Goal: Information Seeking & Learning: Find specific fact

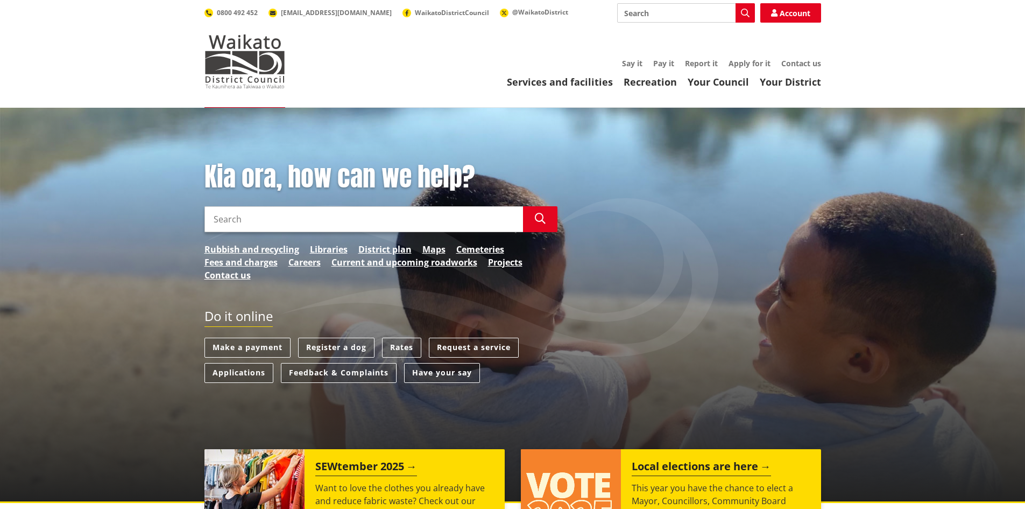
click at [291, 222] on input "Search" at bounding box center [364, 219] width 319 height 26
type input "rates"
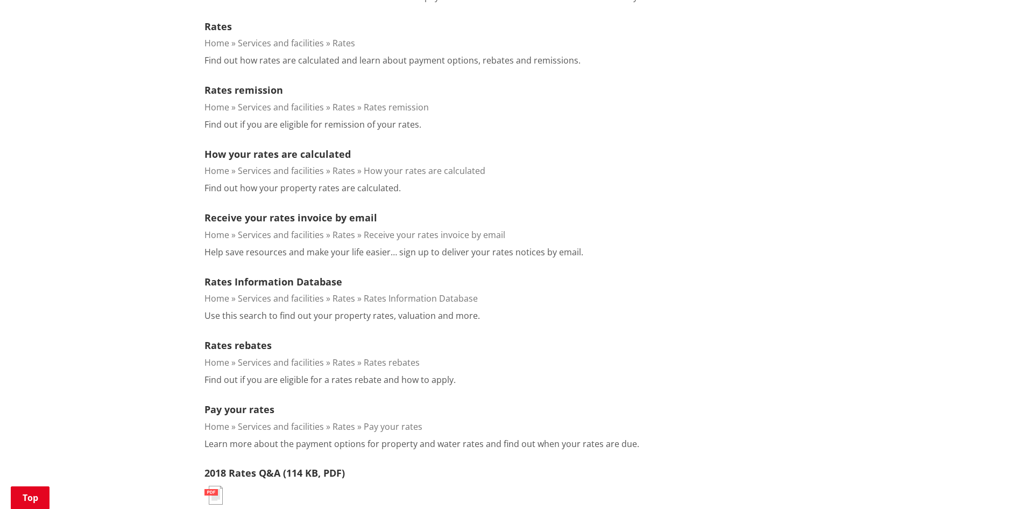
scroll to position [215, 0]
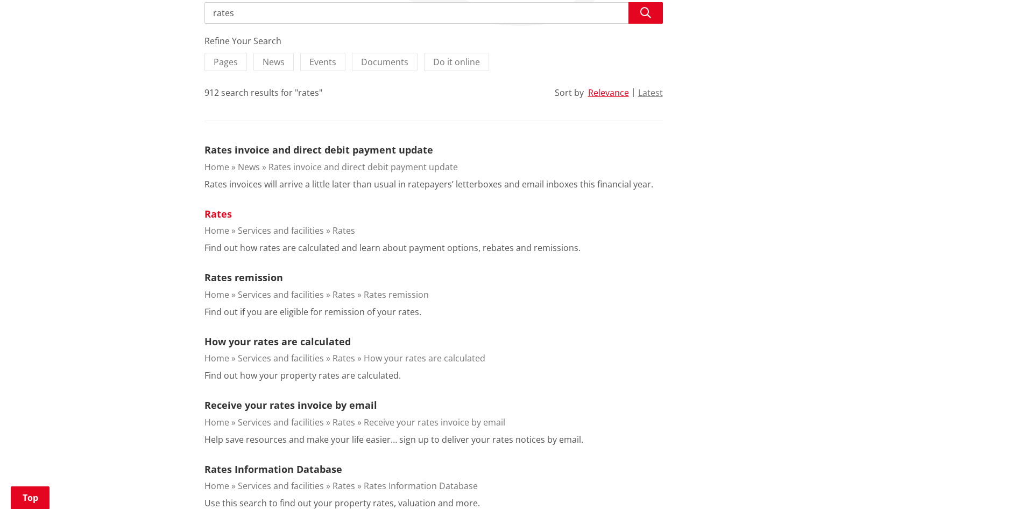
click at [216, 207] on link "Rates" at bounding box center [218, 213] width 27 height 13
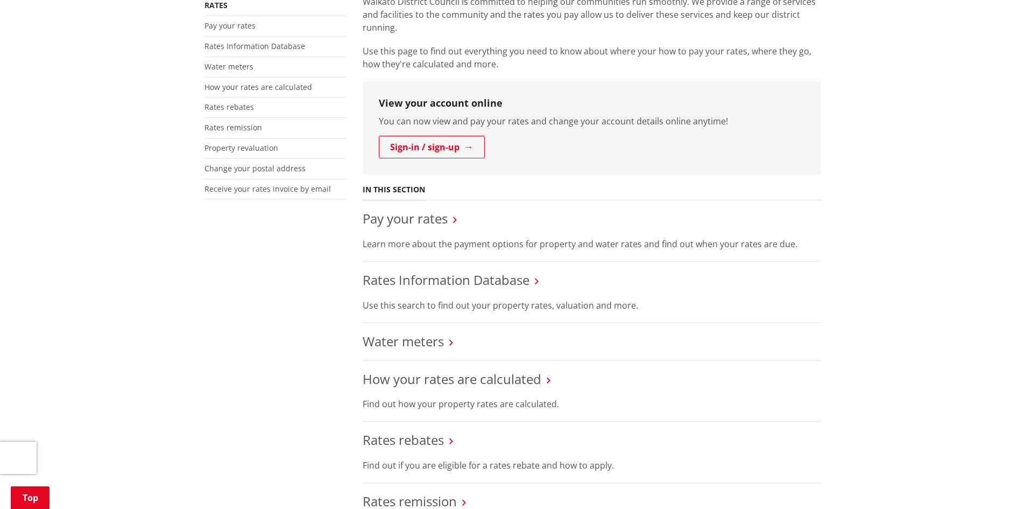
scroll to position [377, 0]
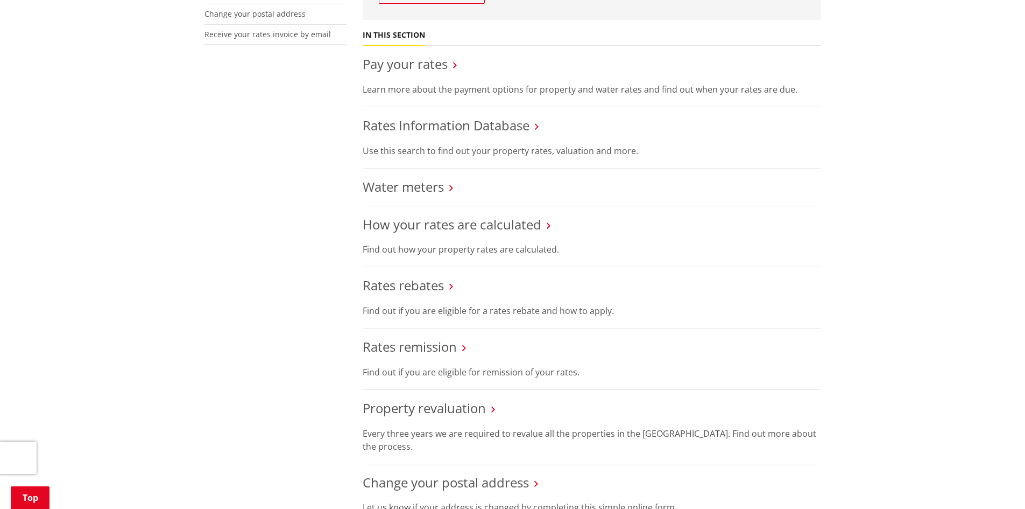
click at [657, 332] on li "Rates remission Find out if you are eligible for remission of your rates." at bounding box center [592, 358] width 459 height 61
click at [690, 366] on p "Find out if you are eligible for remission of your rates." at bounding box center [592, 371] width 459 height 13
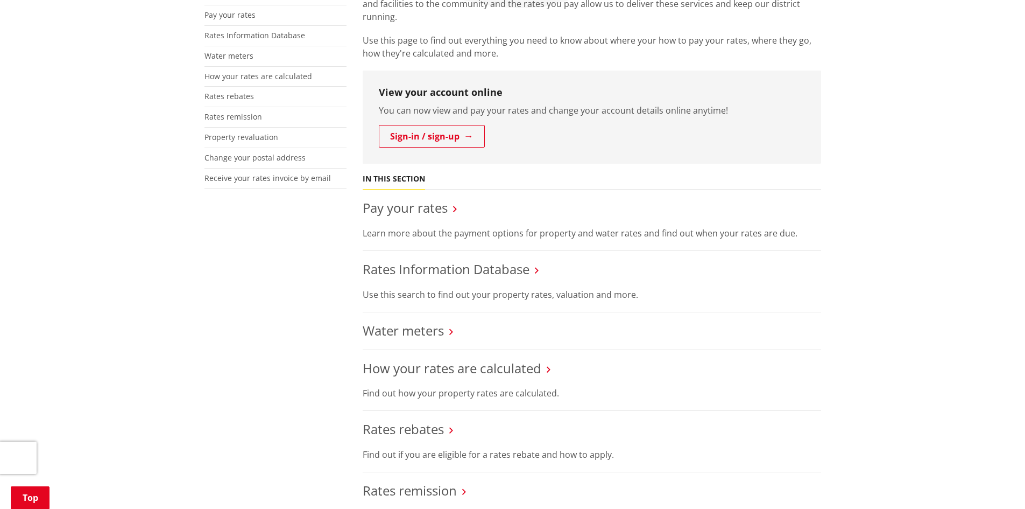
scroll to position [215, 0]
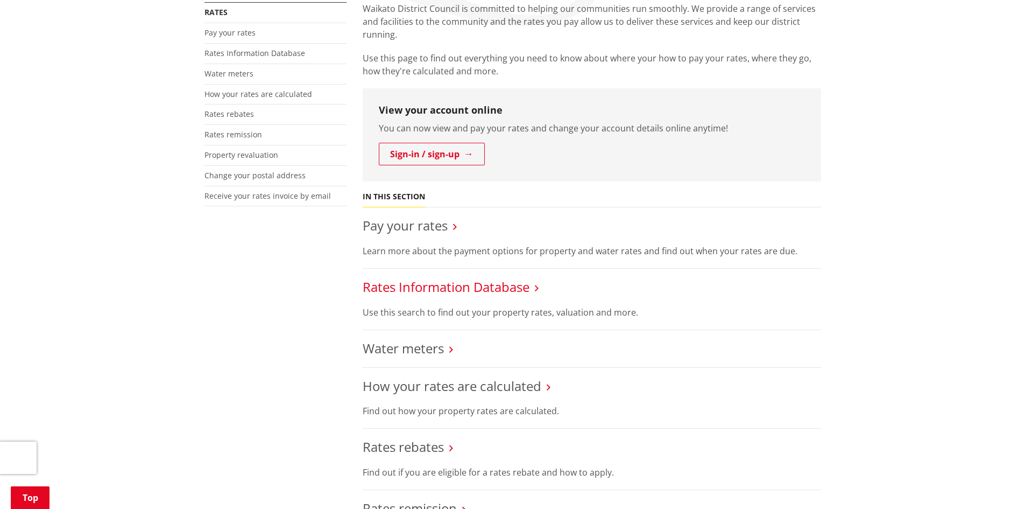
click at [487, 294] on link "Rates Information Database" at bounding box center [446, 287] width 167 height 18
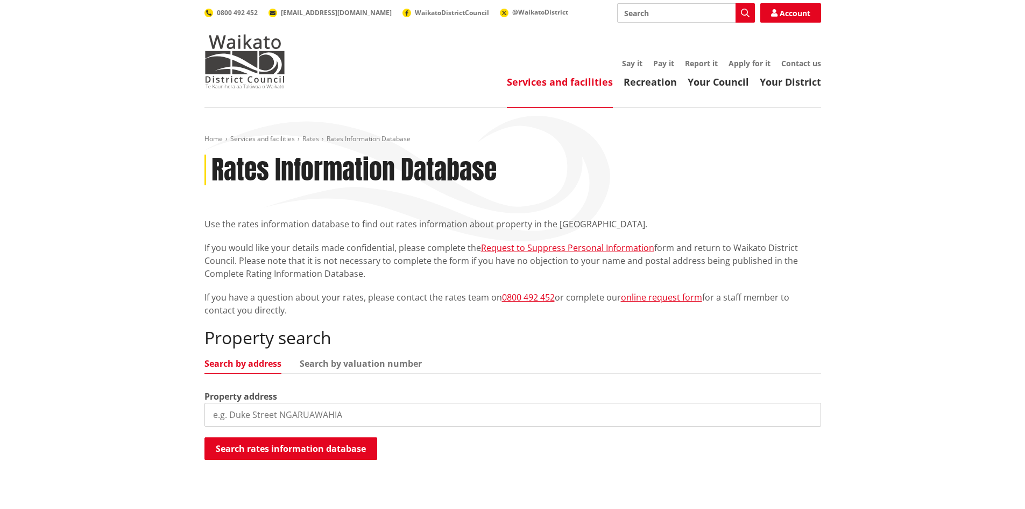
click at [312, 414] on input "search" at bounding box center [513, 415] width 617 height 24
click at [321, 417] on input "search" at bounding box center [513, 415] width 617 height 24
click at [320, 417] on input "search" at bounding box center [513, 415] width 617 height 24
type input "11a norrie"
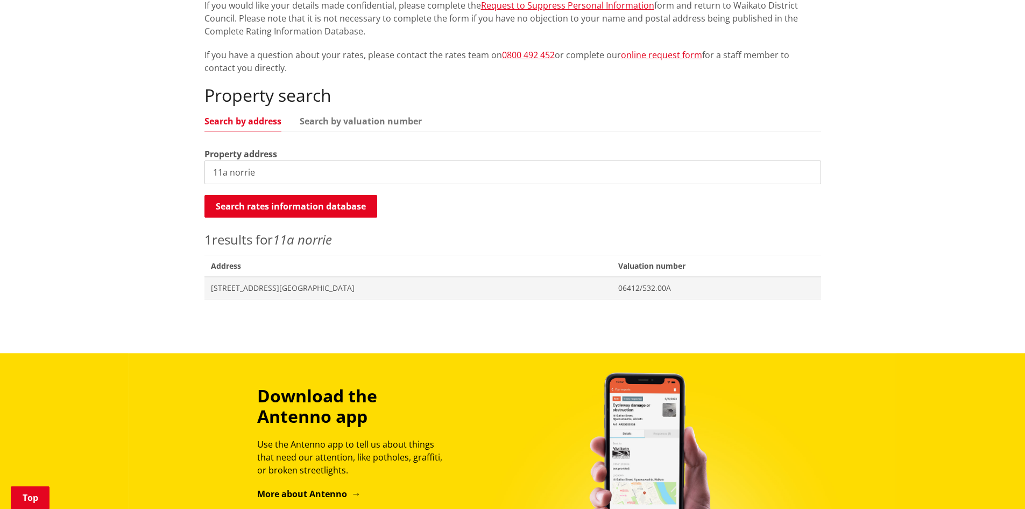
scroll to position [269, 0]
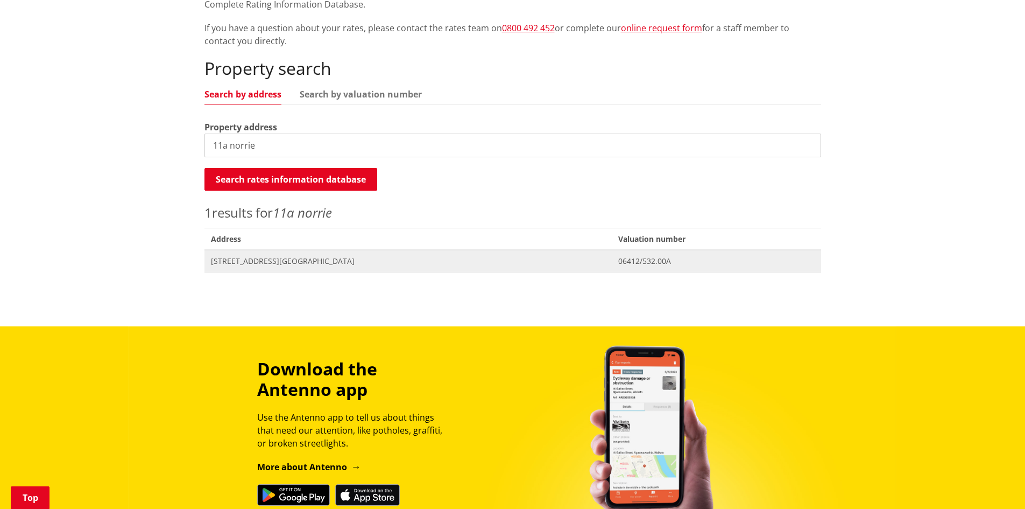
click at [302, 259] on span "[STREET_ADDRESS][GEOGRAPHIC_DATA]" at bounding box center [408, 261] width 395 height 11
